Goal: Task Accomplishment & Management: Manage account settings

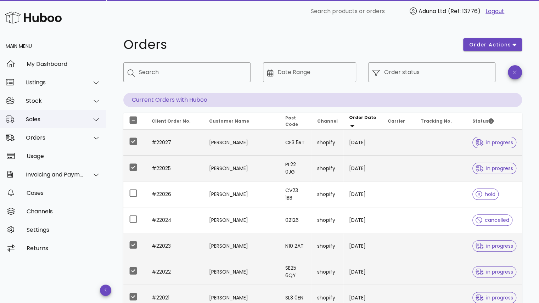
click at [65, 122] on div "Sales" at bounding box center [55, 119] width 58 height 7
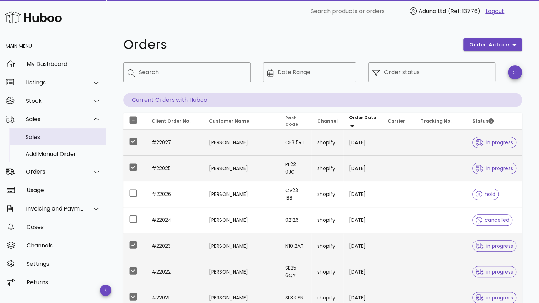
click at [60, 137] on div "Sales" at bounding box center [63, 137] width 75 height 7
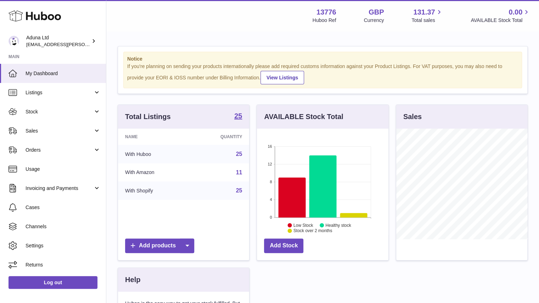
scroll to position [111, 131]
click at [55, 132] on span "Sales" at bounding box center [60, 131] width 68 height 7
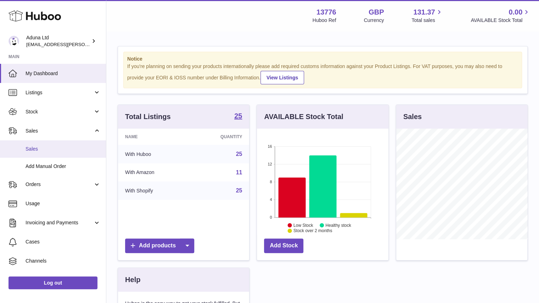
click at [73, 144] on link "Sales" at bounding box center [53, 148] width 106 height 17
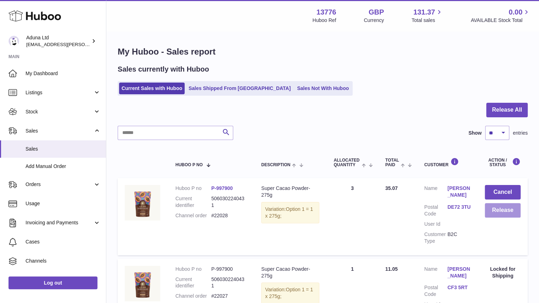
click at [496, 212] on button "Release" at bounding box center [503, 210] width 36 height 15
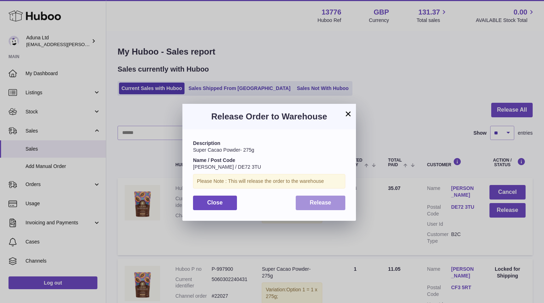
click at [327, 204] on span "Release" at bounding box center [321, 203] width 22 height 6
